Goal: Obtain resource: Obtain resource

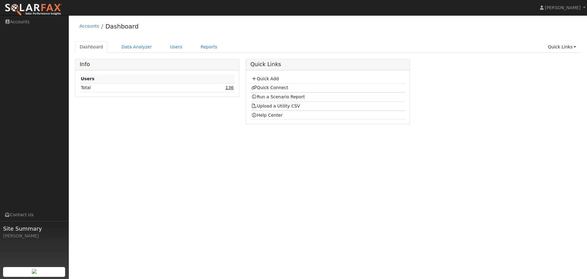
click at [233, 90] on link "136" at bounding box center [229, 87] width 8 height 5
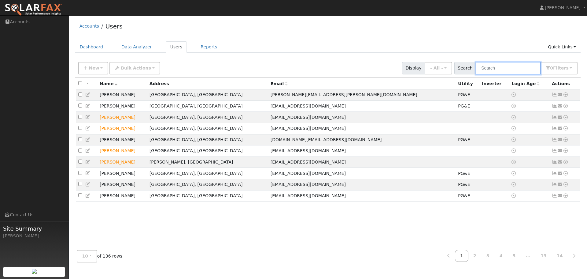
click at [504, 72] on input "text" at bounding box center [508, 68] width 65 height 13
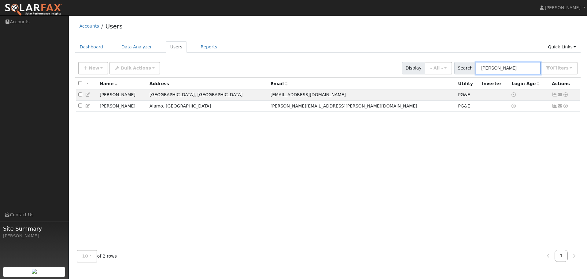
type input "peter"
click at [567, 96] on icon at bounding box center [566, 94] width 6 height 4
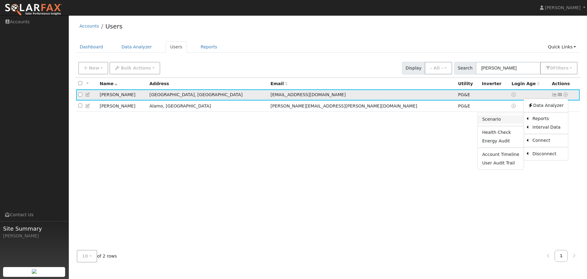
click at [497, 119] on link "Scenario" at bounding box center [501, 119] width 46 height 9
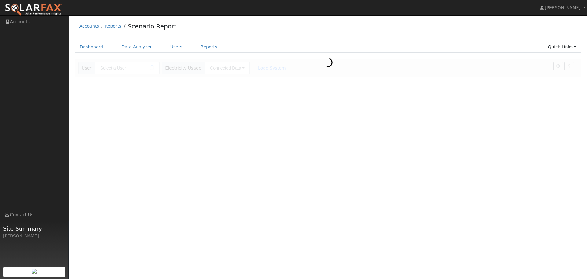
type input "[PERSON_NAME]"
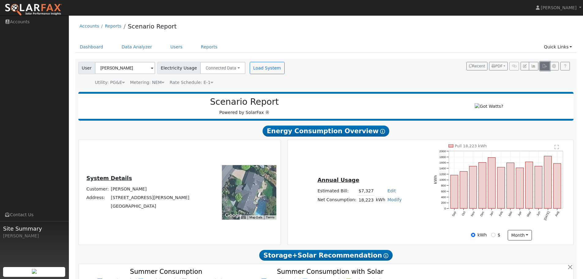
click at [543, 65] on icon "button" at bounding box center [544, 66] width 5 height 4
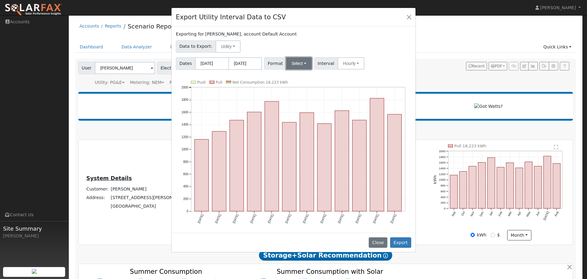
click at [296, 68] on button "Select" at bounding box center [299, 63] width 26 height 12
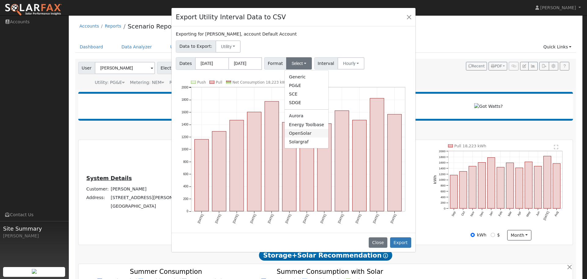
click at [300, 134] on link "OpenSolar" at bounding box center [307, 133] width 44 height 9
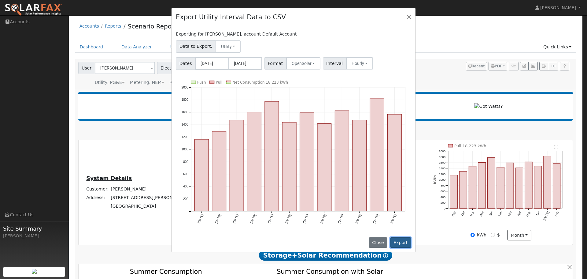
click at [407, 242] on button "Export" at bounding box center [400, 242] width 21 height 10
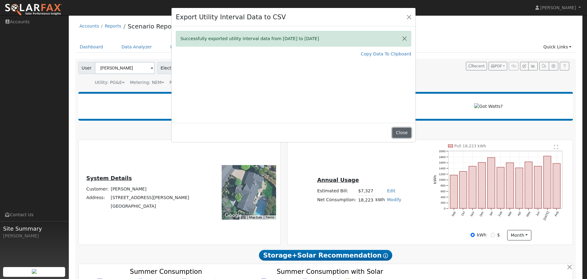
click at [401, 132] on button "Close" at bounding box center [402, 133] width 19 height 10
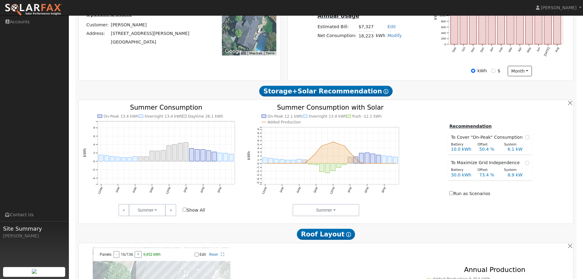
scroll to position [184, 0]
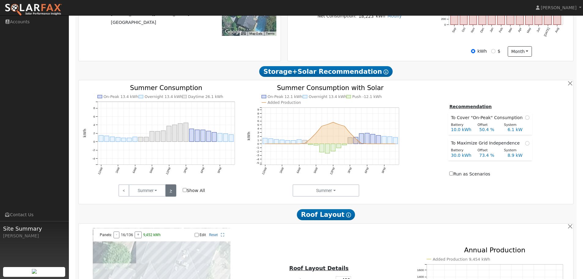
click at [168, 192] on link ">" at bounding box center [170, 190] width 11 height 12
click at [169, 192] on link ">" at bounding box center [170, 190] width 11 height 12
click at [171, 192] on link ">" at bounding box center [170, 190] width 11 height 12
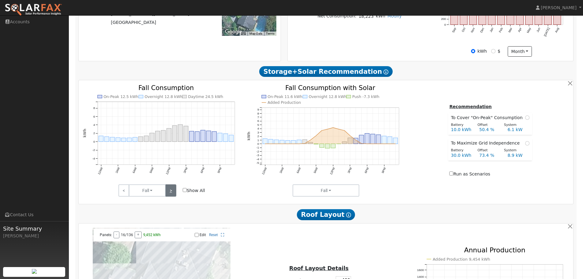
click at [171, 192] on link ">" at bounding box center [170, 190] width 11 height 12
click at [170, 188] on link ">" at bounding box center [170, 190] width 11 height 12
click at [171, 190] on link ">" at bounding box center [170, 190] width 11 height 12
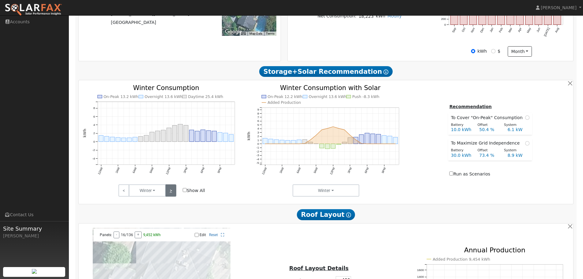
click at [171, 190] on link ">" at bounding box center [170, 190] width 11 height 12
click at [172, 192] on link ">" at bounding box center [170, 190] width 11 height 12
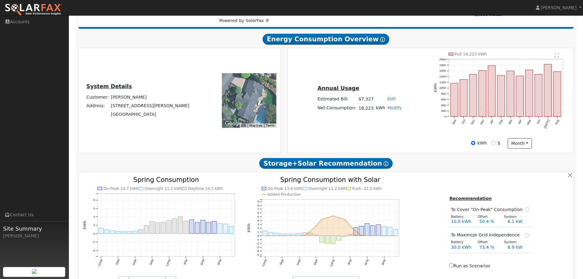
scroll to position [0, 0]
